Goal: Unclear

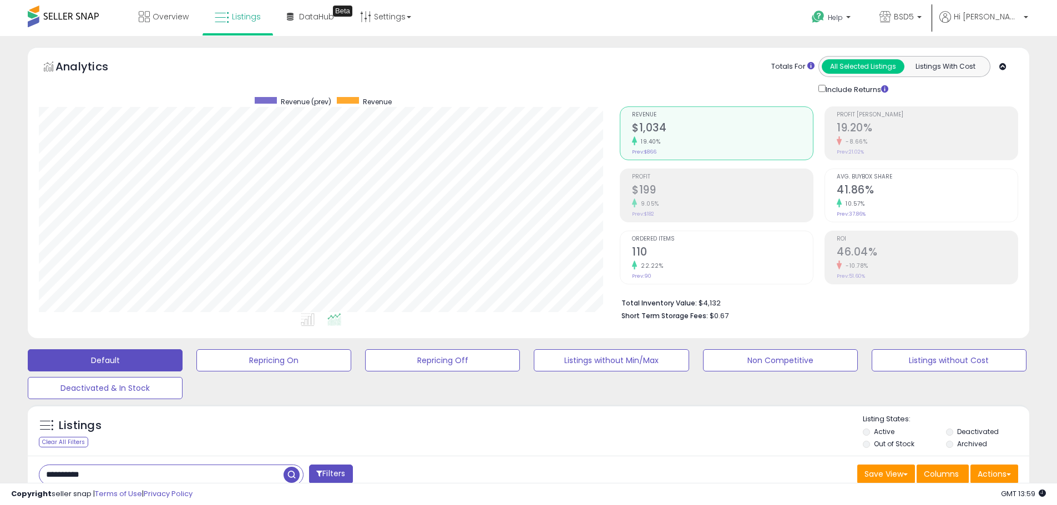
scroll to position [227, 581]
